Goal: Task Accomplishment & Management: Use online tool/utility

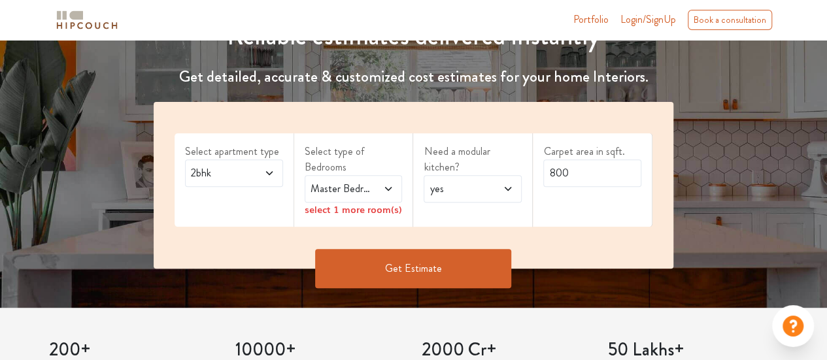
scroll to position [196, 0]
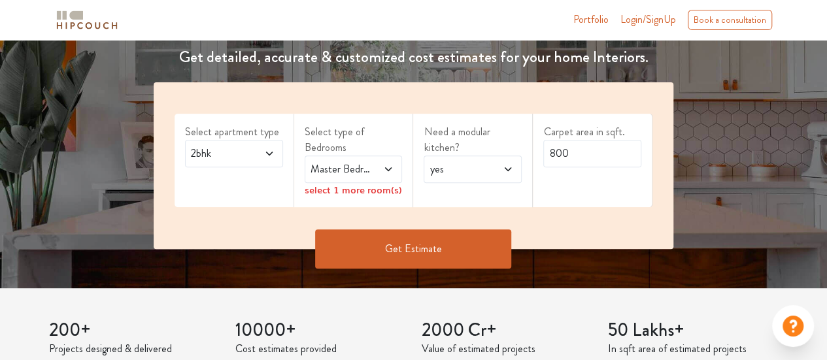
click at [251, 156] on span "2bhk" at bounding box center [220, 154] width 65 height 16
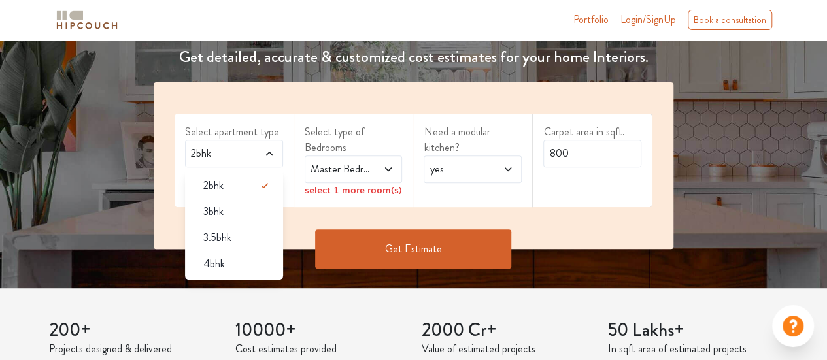
click at [215, 218] on span "3bhk" at bounding box center [213, 212] width 20 height 16
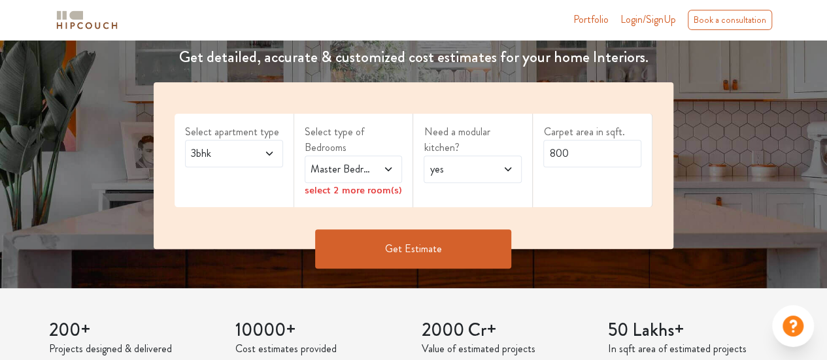
click at [386, 164] on icon at bounding box center [388, 169] width 10 height 10
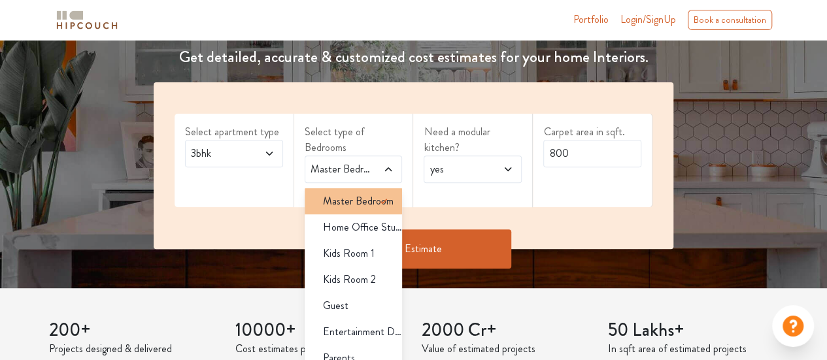
click at [376, 197] on icon at bounding box center [384, 202] width 16 height 16
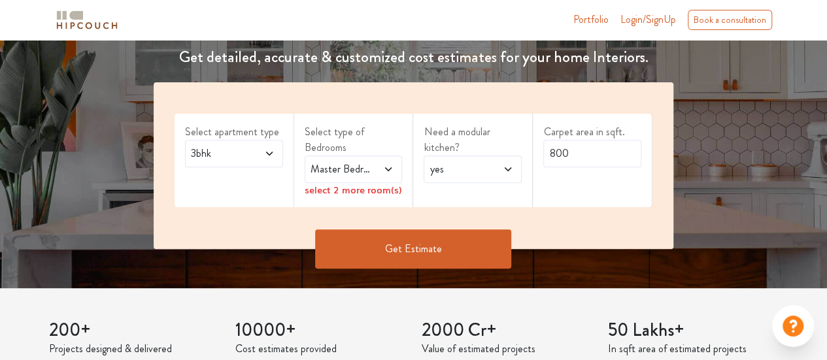
click at [462, 199] on div "Need a modular kitchen? yes" at bounding box center [473, 161] width 120 height 94
click at [335, 190] on div "select 2 more room(s)" at bounding box center [354, 190] width 98 height 14
click at [386, 188] on div "select 2 more room(s)" at bounding box center [354, 190] width 98 height 14
click at [388, 165] on icon at bounding box center [388, 169] width 10 height 10
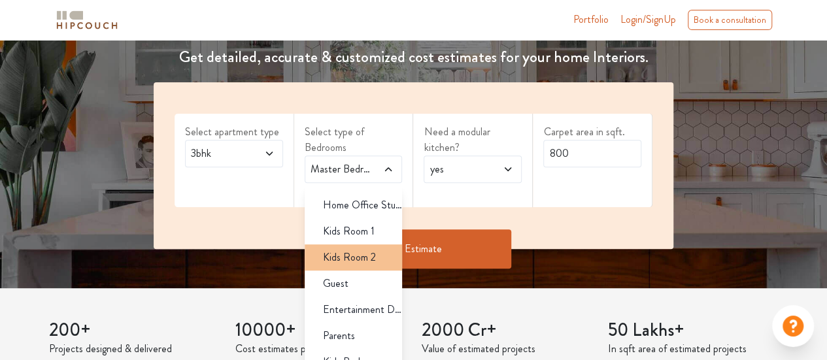
scroll to position [34, 0]
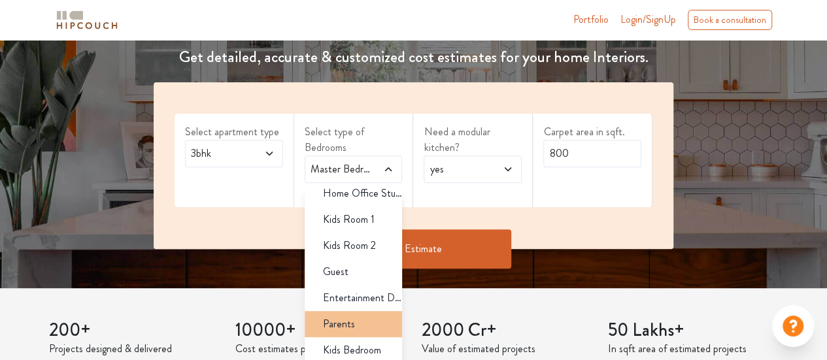
click at [356, 326] on div "Parents" at bounding box center [358, 325] width 90 height 16
click at [361, 320] on div "Parents" at bounding box center [358, 325] width 90 height 16
click at [472, 215] on div "Select apartment type 3bhk Select type of Bedrooms Master Bedroom Master Bedroo…" at bounding box center [414, 165] width 520 height 167
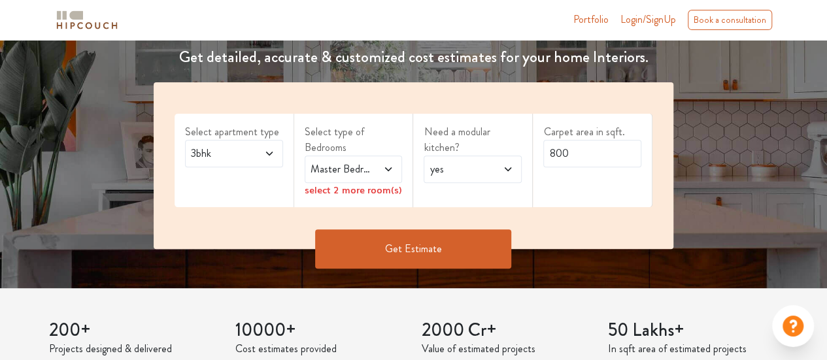
click at [379, 168] on span at bounding box center [384, 170] width 22 height 16
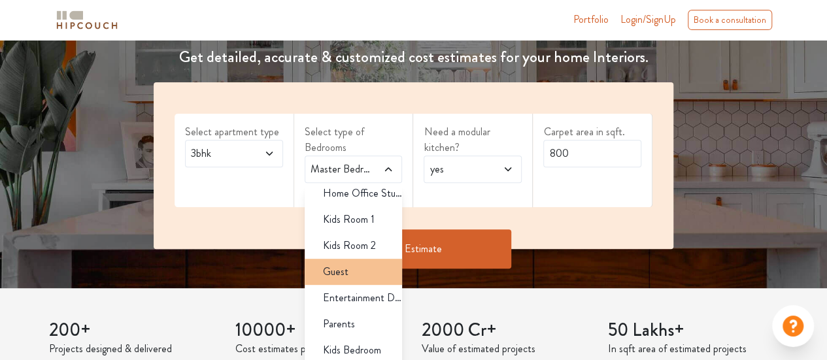
click at [340, 268] on span "Guest" at bounding box center [336, 272] width 26 height 16
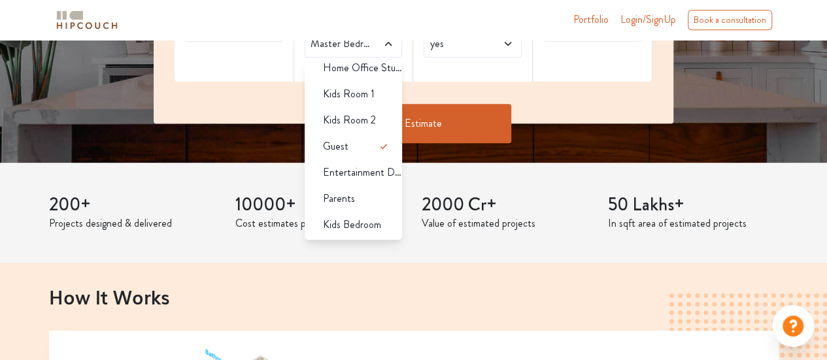
scroll to position [327, 0]
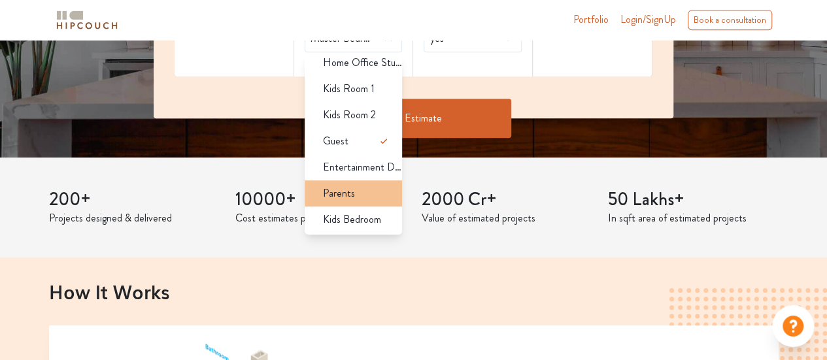
click at [330, 197] on span "Parents" at bounding box center [339, 194] width 32 height 16
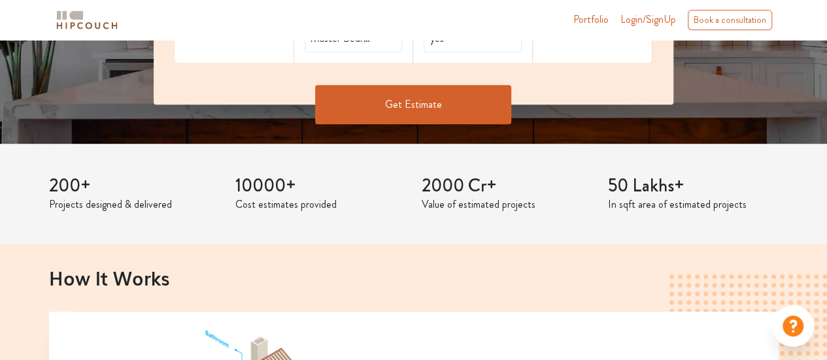
scroll to position [196, 0]
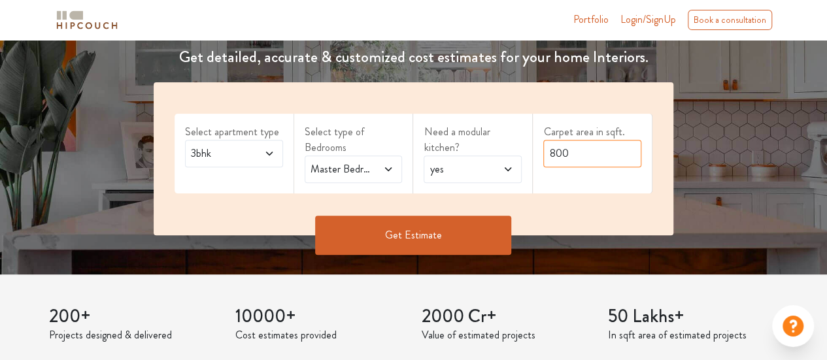
drag, startPoint x: 582, startPoint y: 152, endPoint x: 524, endPoint y: 151, distance: 58.2
click at [525, 152] on div "Select apartment type 3bhk Select type of Bedrooms Master Bedroom,Guest,Parents…" at bounding box center [414, 158] width 520 height 153
type input "1050"
click at [424, 234] on button "Get Estimate" at bounding box center [413, 235] width 196 height 39
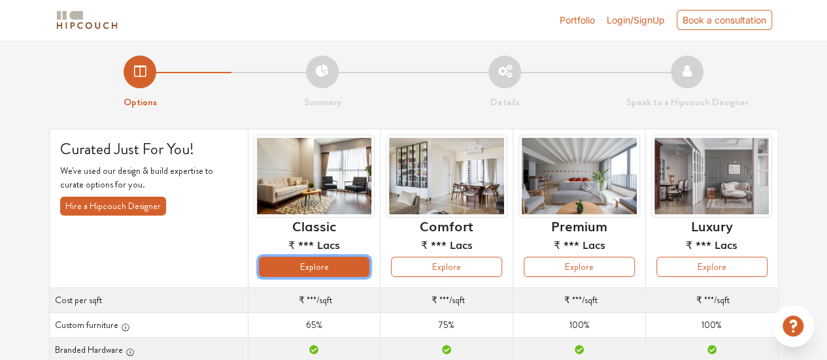
click at [323, 269] on button "Explore" at bounding box center [314, 267] width 111 height 20
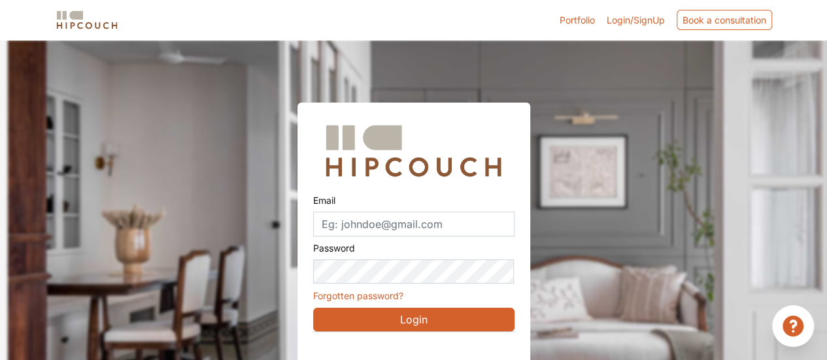
scroll to position [41, 0]
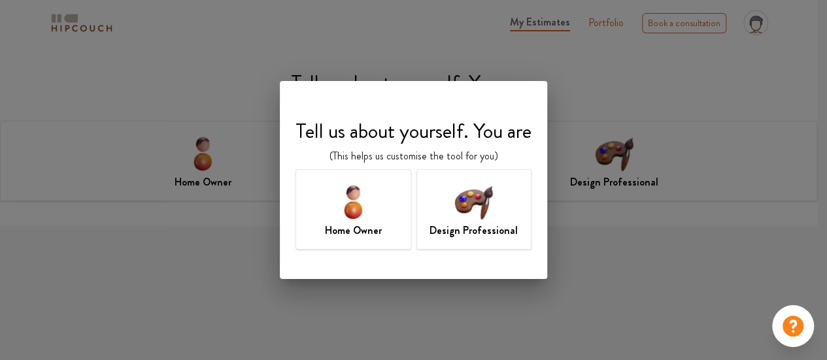
click at [341, 222] on img at bounding box center [353, 202] width 43 height 43
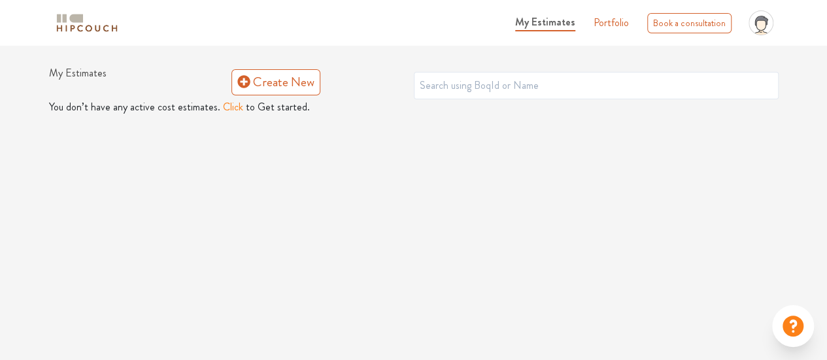
click at [229, 110] on button "Click" at bounding box center [233, 107] width 20 height 16
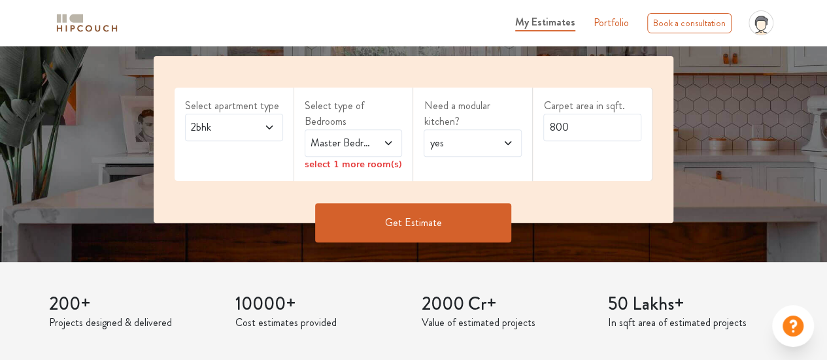
scroll to position [262, 0]
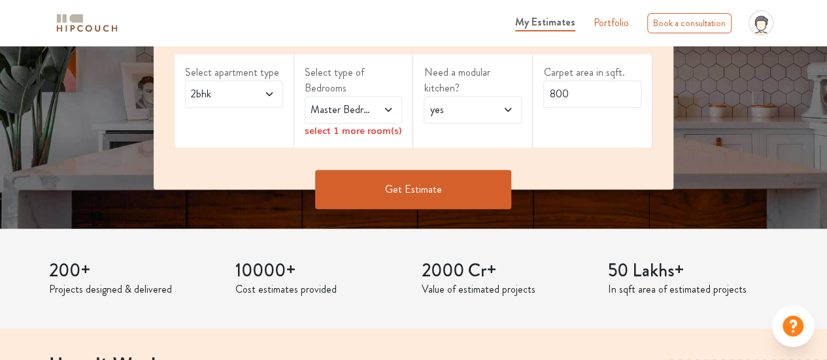
click at [243, 92] on span "2bhk" at bounding box center [220, 94] width 65 height 16
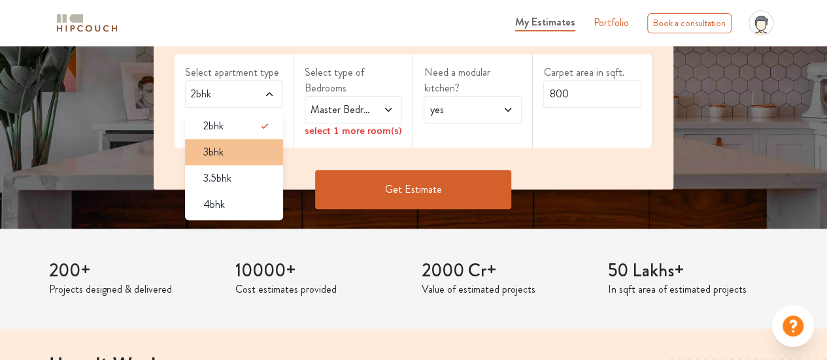
click at [226, 149] on div "3bhk" at bounding box center [238, 153] width 90 height 16
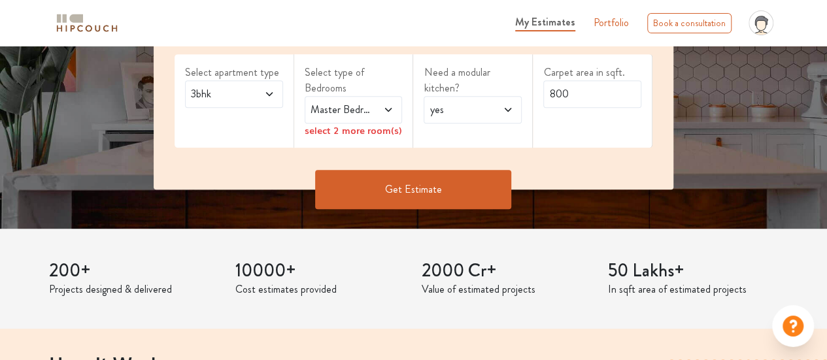
click at [390, 111] on icon at bounding box center [388, 110] width 10 height 10
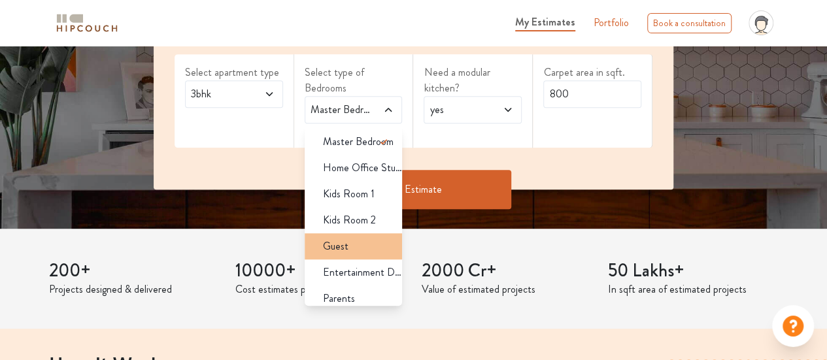
click at [369, 240] on div "Guest" at bounding box center [358, 247] width 90 height 16
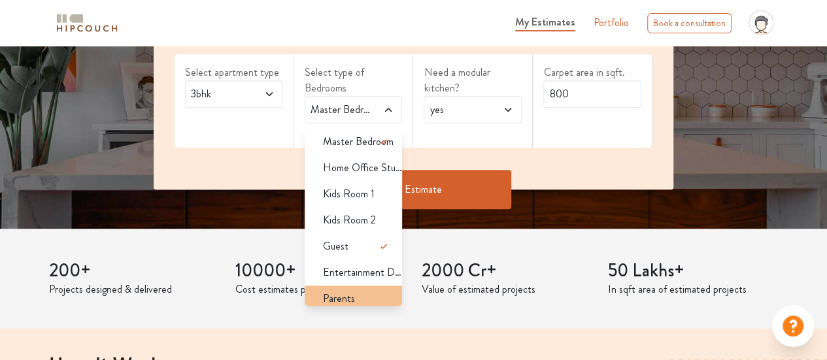
click at [355, 302] on div "Parents" at bounding box center [358, 299] width 90 height 16
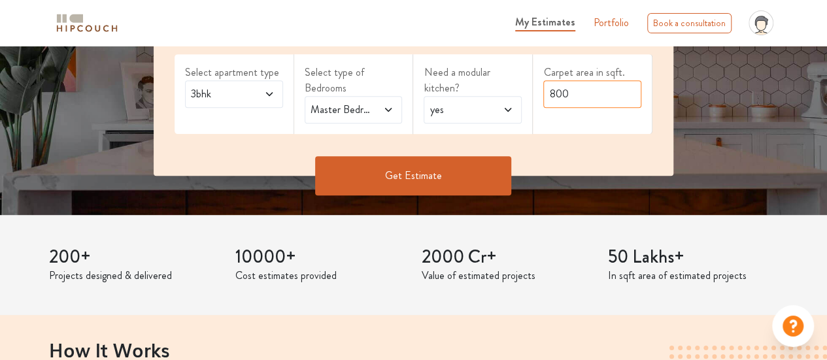
click at [578, 96] on input "800" at bounding box center [593, 93] width 98 height 27
drag, startPoint x: 578, startPoint y: 96, endPoint x: 559, endPoint y: 94, distance: 19.1
click at [559, 94] on input "800" at bounding box center [593, 93] width 98 height 27
type input "1050"
click at [427, 178] on button "Get Estimate" at bounding box center [413, 175] width 196 height 39
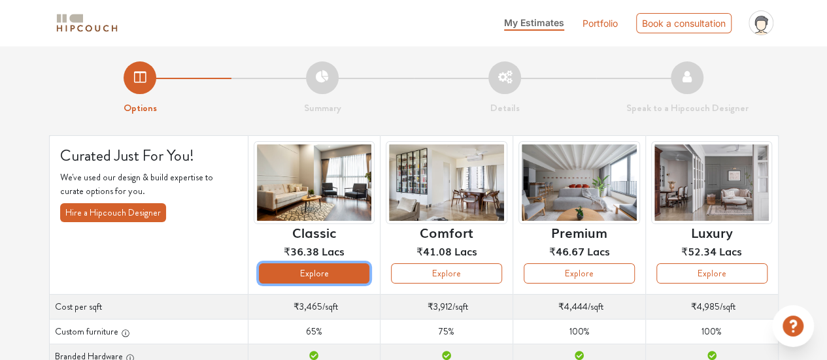
click at [326, 274] on button "Explore" at bounding box center [314, 274] width 111 height 20
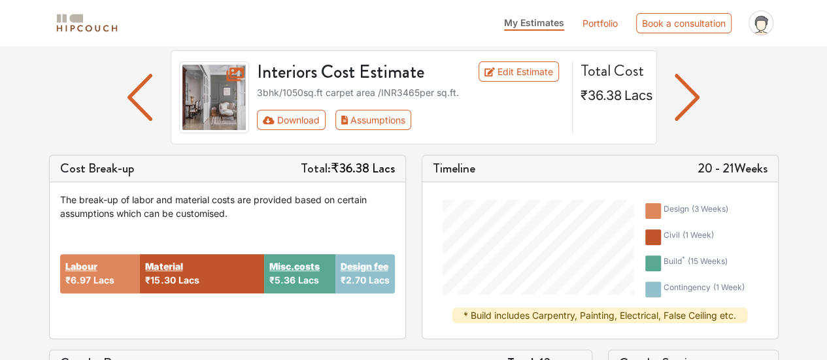
scroll to position [65, 0]
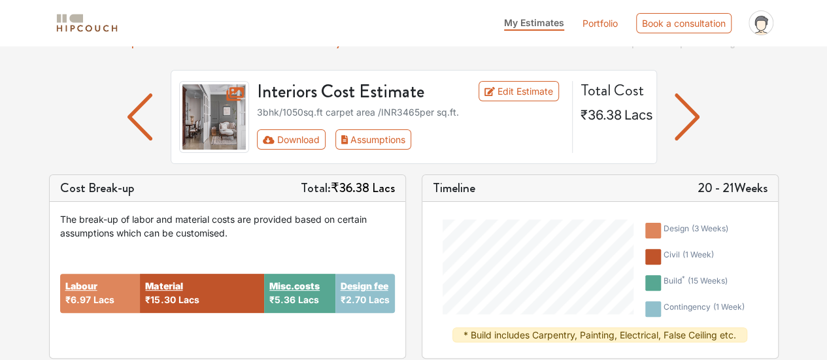
click at [693, 117] on img "button" at bounding box center [688, 117] width 26 height 47
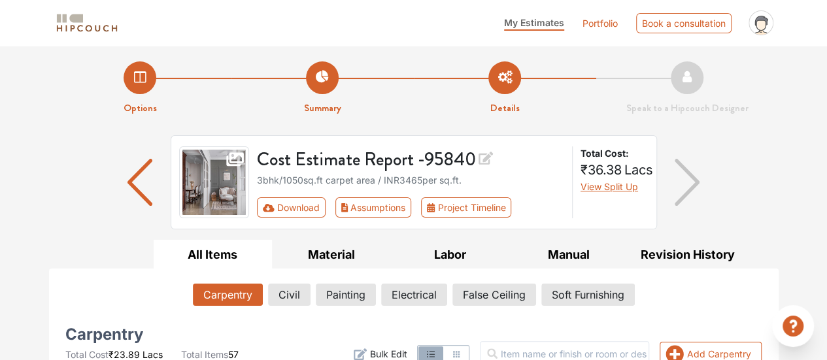
click at [134, 177] on img "button" at bounding box center [141, 182] width 26 height 47
